Goal: Navigation & Orientation: Find specific page/section

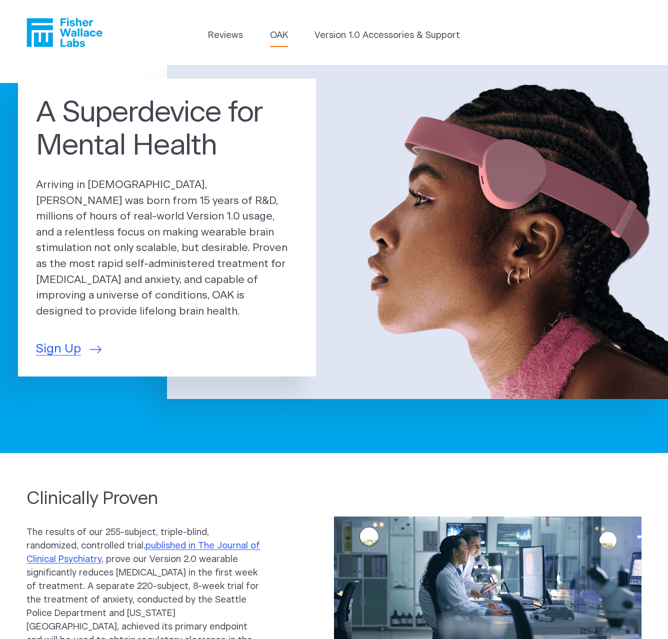
click at [281, 38] on link "OAK" at bounding box center [279, 36] width 18 height 14
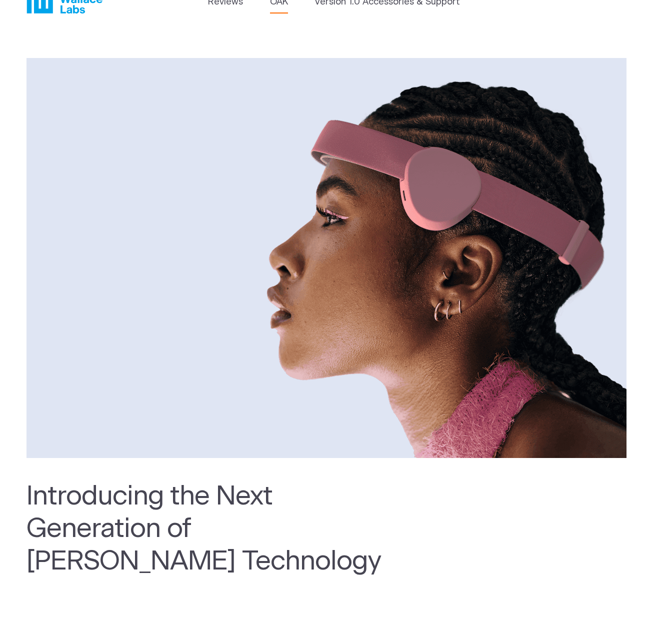
scroll to position [32, 0]
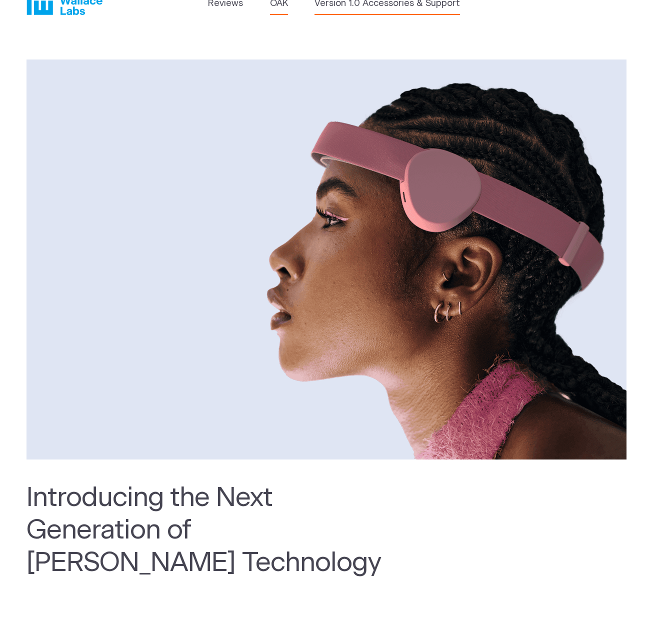
click at [426, 3] on link "Version 1.0 Accessories & Support" at bounding box center [388, 4] width 146 height 14
